Goal: Navigation & Orientation: Find specific page/section

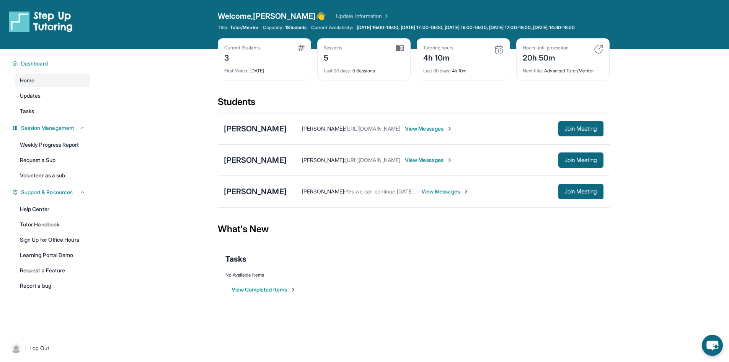
click at [169, 98] on main "Current Students 3 First Match : [DATE] Sessions 5 Last 30 days : 5 Sessions Tu…" at bounding box center [413, 180] width 631 height 262
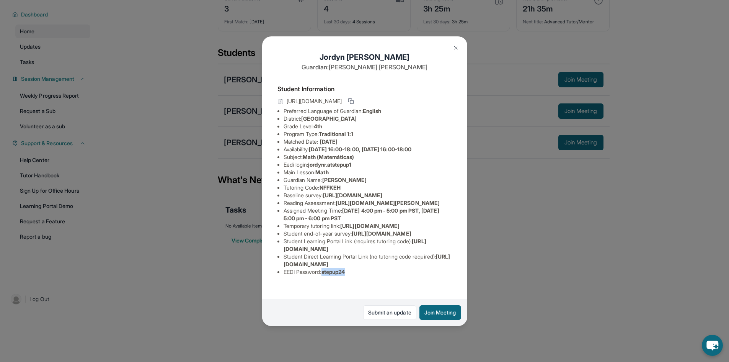
scroll to position [83, 0]
